Goal: Navigation & Orientation: Find specific page/section

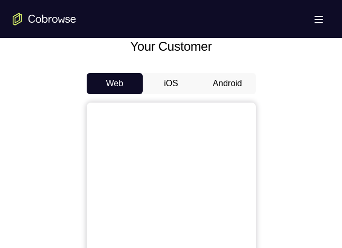
scroll to position [485, 0]
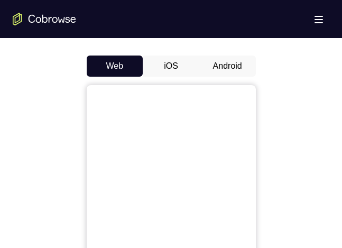
click at [226, 63] on button "Android" at bounding box center [227, 66] width 57 height 21
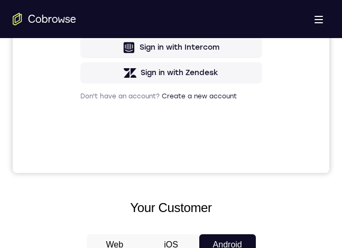
scroll to position [0, 0]
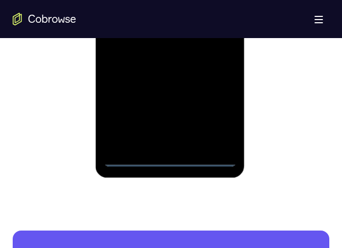
scroll to position [766, 0]
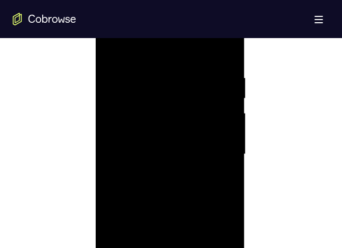
click at [178, 50] on div at bounding box center [170, 154] width 133 height 296
click at [211, 143] on div at bounding box center [170, 154] width 133 height 296
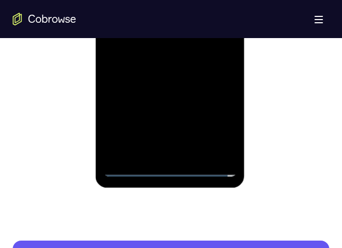
click at [155, 152] on div at bounding box center [170, 28] width 133 height 296
click at [140, 19] on div at bounding box center [170, 28] width 133 height 296
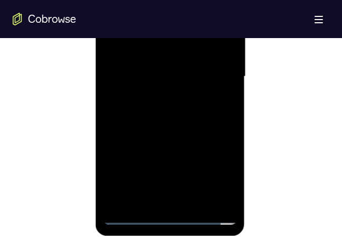
scroll to position [598, 0]
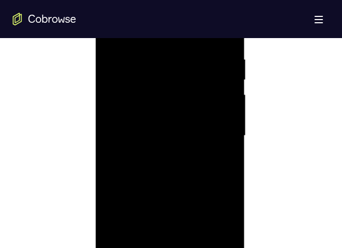
click at [124, 114] on div at bounding box center [170, 136] width 133 height 296
click at [154, 119] on div at bounding box center [170, 136] width 133 height 296
click at [159, 135] on div at bounding box center [170, 136] width 133 height 296
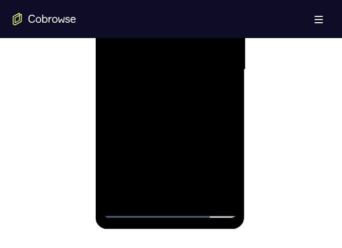
click at [158, 103] on div at bounding box center [170, 70] width 133 height 296
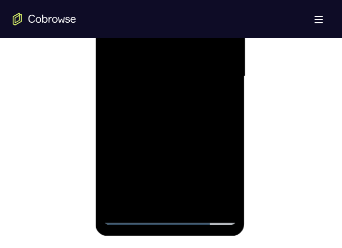
scroll to position [658, 0]
click at [168, 116] on div at bounding box center [170, 76] width 133 height 296
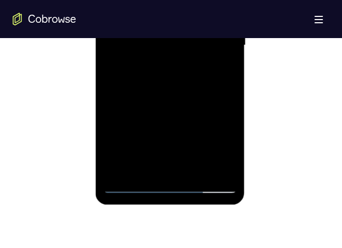
scroll to position [719, 0]
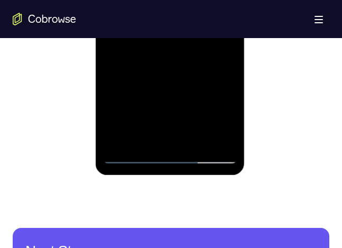
click at [191, 140] on div at bounding box center [170, 16] width 133 height 296
click at [172, 71] on div at bounding box center [170, 16] width 133 height 296
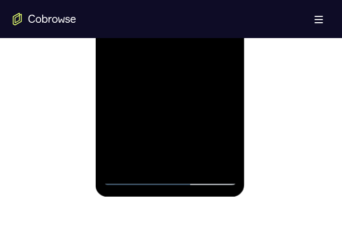
scroll to position [576, 0]
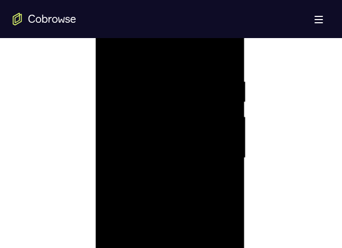
click at [112, 47] on div at bounding box center [170, 158] width 133 height 296
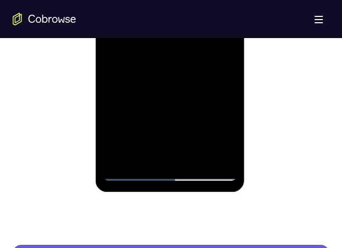
scroll to position [680, 0]
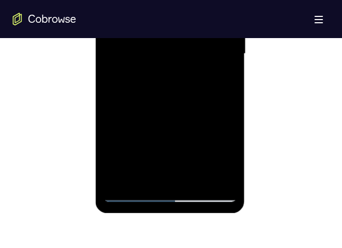
click at [79, 99] on div at bounding box center [171, 52] width 317 height 325
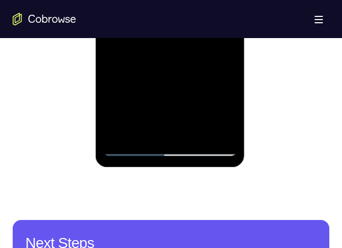
scroll to position [685, 0]
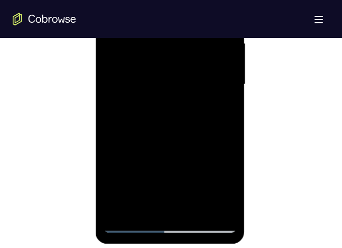
click at [90, 129] on div at bounding box center [171, 83] width 317 height 325
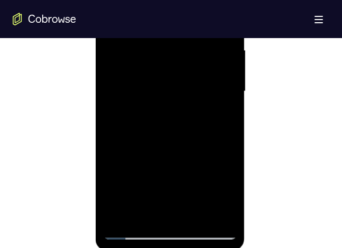
scroll to position [644, 0]
click at [221, 175] on div at bounding box center [170, 90] width 133 height 296
click at [233, 166] on div at bounding box center [170, 90] width 133 height 296
click at [231, 169] on div at bounding box center [170, 90] width 133 height 296
